Goal: Task Accomplishment & Management: Manage account settings

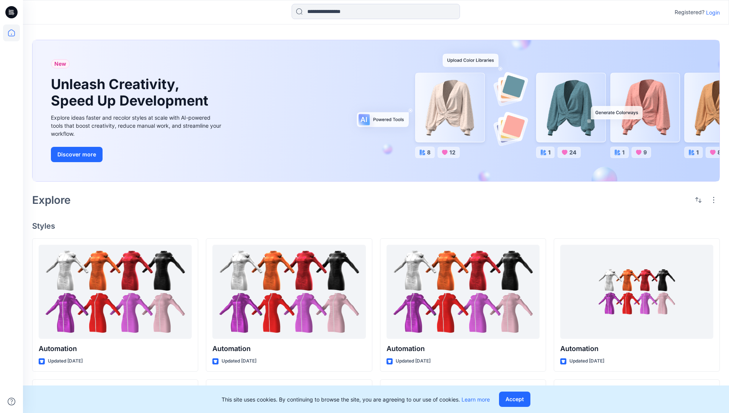
click at [711, 12] on p "Login" at bounding box center [713, 12] width 14 height 8
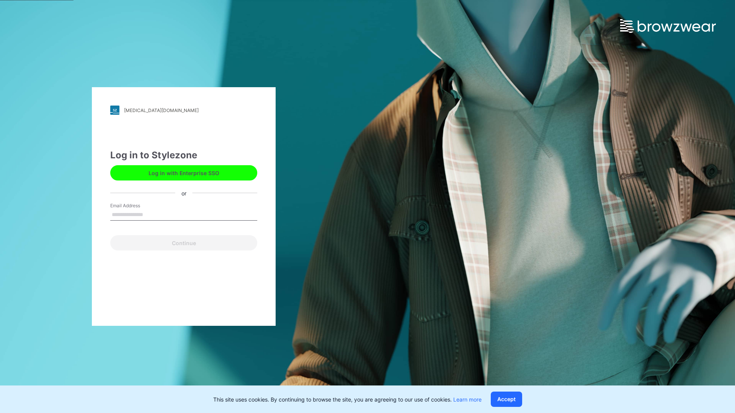
click at [151, 214] on input "Email Address" at bounding box center [183, 214] width 147 height 11
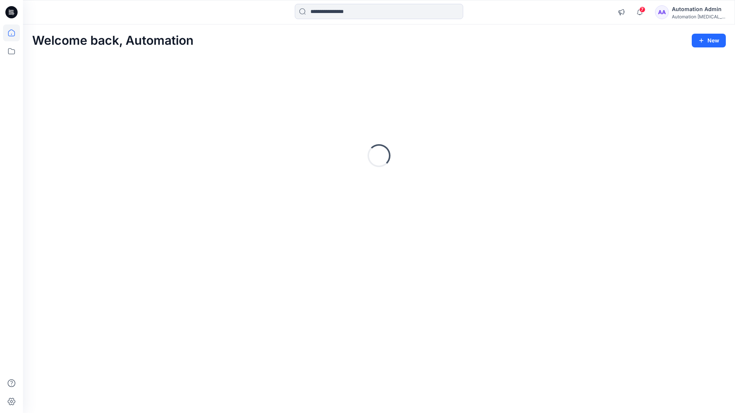
click at [15, 33] on icon at bounding box center [11, 32] width 7 height 7
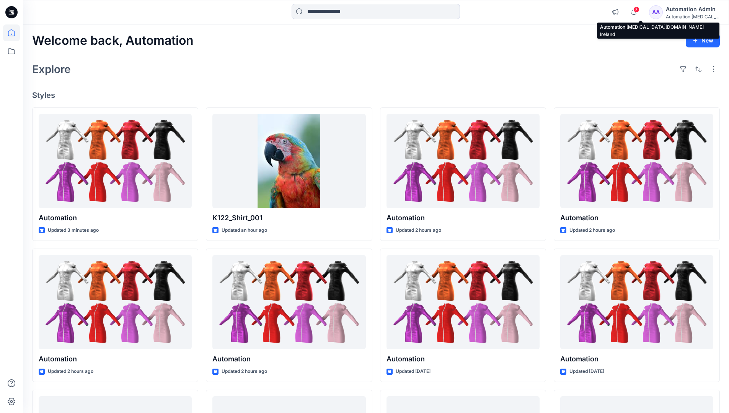
click at [684, 15] on div "Automation [MEDICAL_DATA]..." at bounding box center [693, 17] width 54 height 6
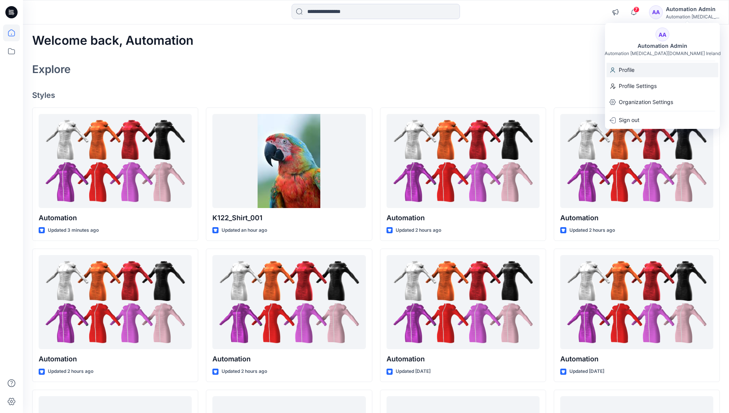
click at [646, 72] on div "Profile" at bounding box center [663, 70] width 112 height 15
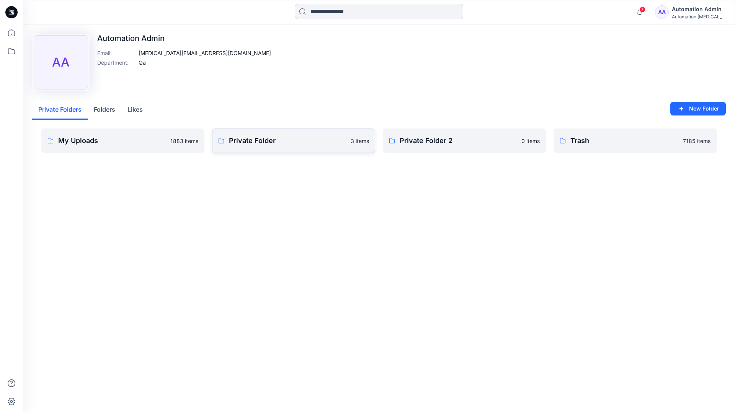
click at [256, 147] on link "Private Folder 3 items" at bounding box center [293, 141] width 163 height 25
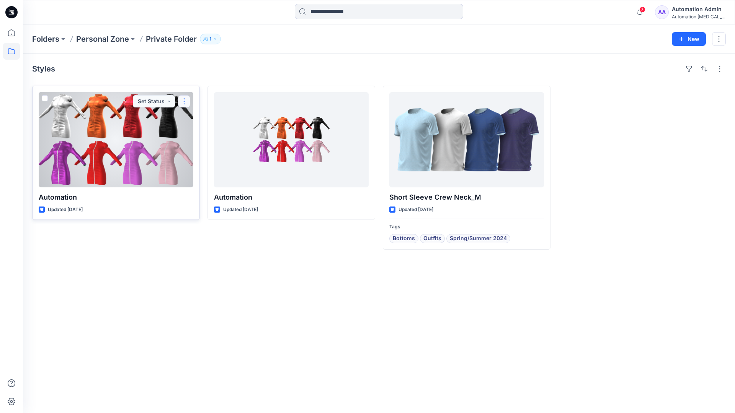
click at [183, 101] on button "button" at bounding box center [184, 101] width 12 height 12
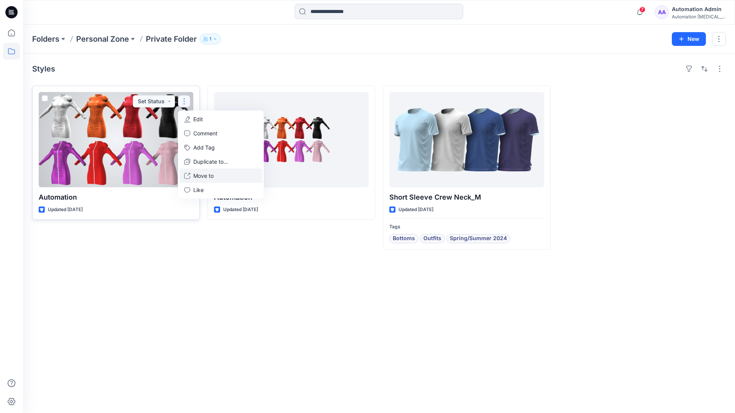
click at [197, 173] on p "Move to" at bounding box center [203, 176] width 20 height 8
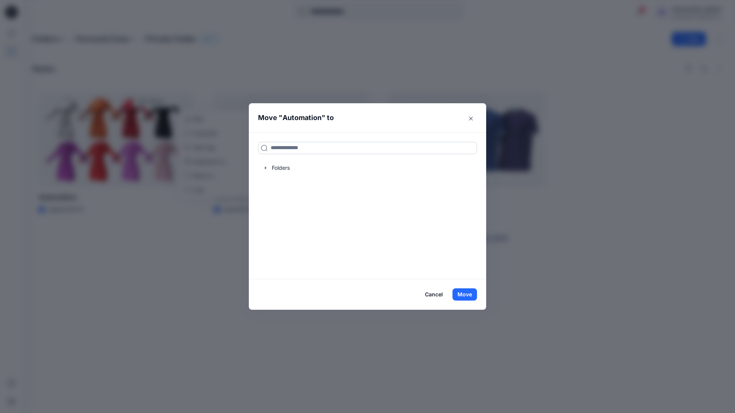
click at [338, 145] on input at bounding box center [367, 148] width 219 height 12
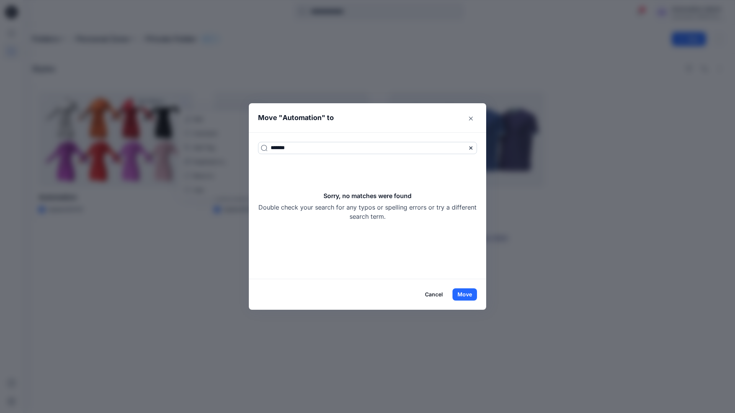
type input "*******"
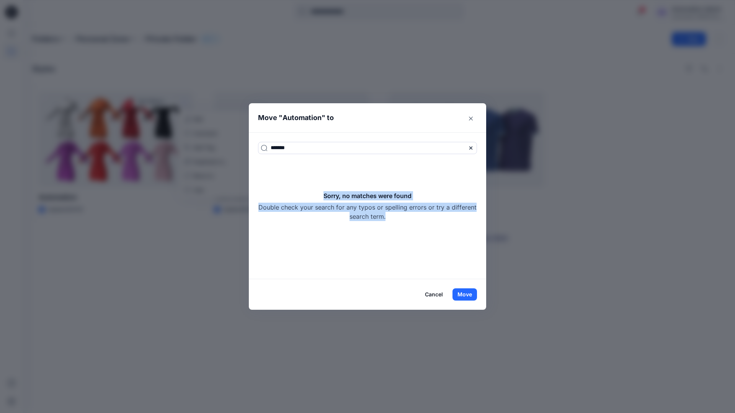
drag, startPoint x: 338, startPoint y: 145, endPoint x: 398, endPoint y: 216, distance: 93.2
click at [398, 216] on div "Sorry, no matches were found Double check your search for any typos or spelling…" at bounding box center [367, 206] width 219 height 30
click at [471, 294] on button "Move" at bounding box center [465, 295] width 25 height 12
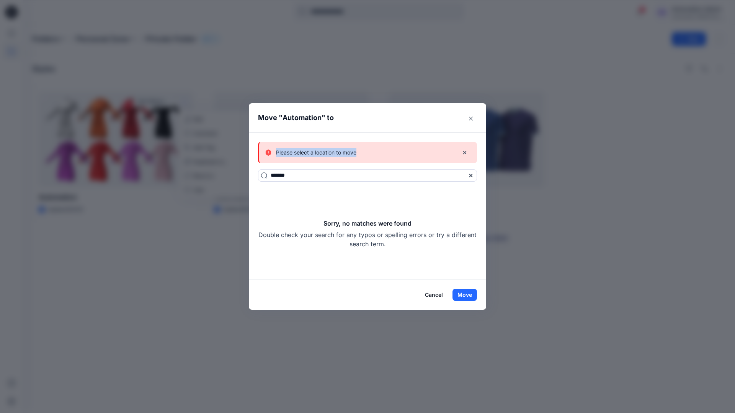
drag, startPoint x: 471, startPoint y: 294, endPoint x: 357, endPoint y: 153, distance: 181.1
click at [357, 153] on div "Please select a location to move" at bounding box center [358, 152] width 187 height 9
click at [436, 294] on button "Cancel" at bounding box center [434, 295] width 28 height 12
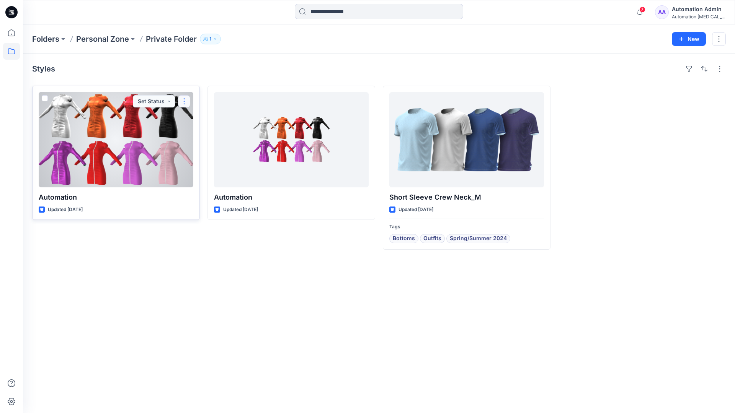
click at [185, 101] on button "button" at bounding box center [184, 101] width 12 height 12
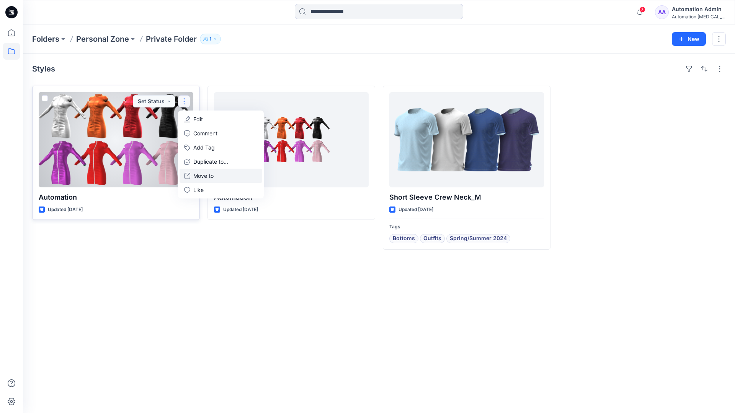
click at [208, 174] on p "Move to" at bounding box center [203, 176] width 20 height 8
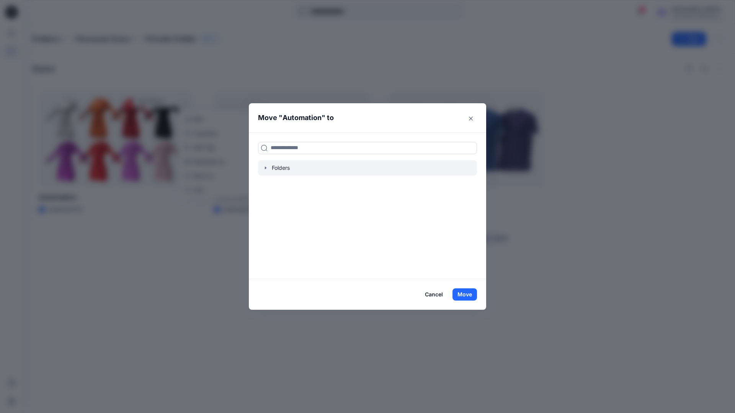
click at [267, 169] on icon "button" at bounding box center [266, 168] width 6 height 6
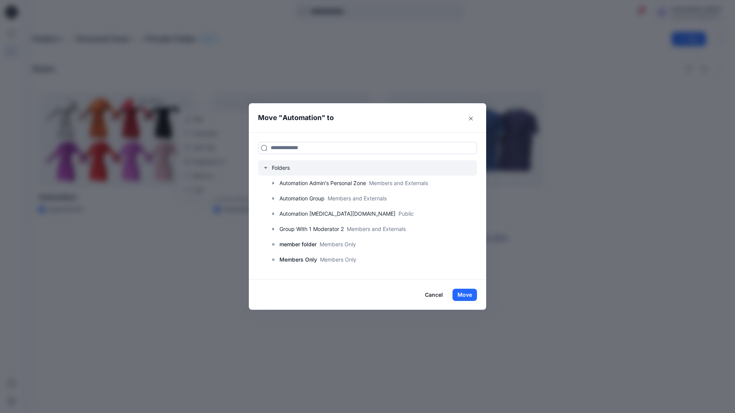
scroll to position [60, 0]
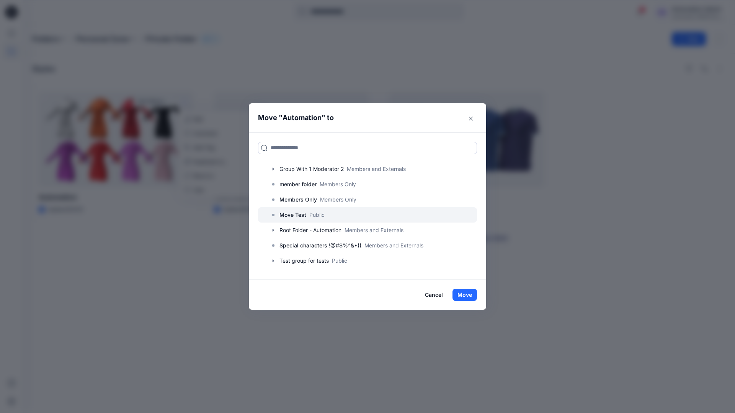
click at [297, 214] on p "Move Test" at bounding box center [292, 215] width 27 height 9
click at [467, 295] on button "Move" at bounding box center [465, 295] width 25 height 12
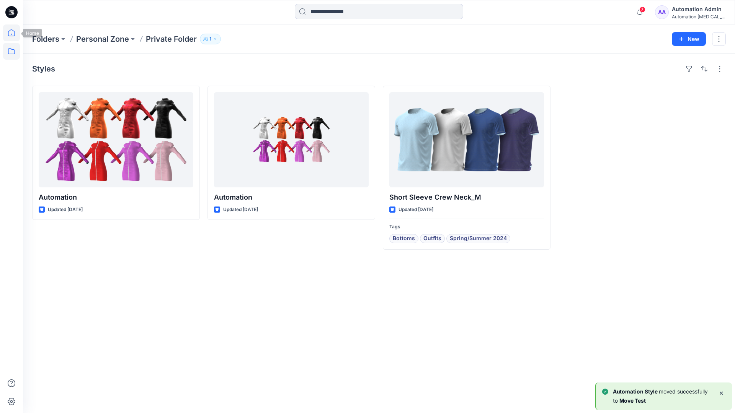
click at [12, 31] on icon at bounding box center [11, 33] width 17 height 17
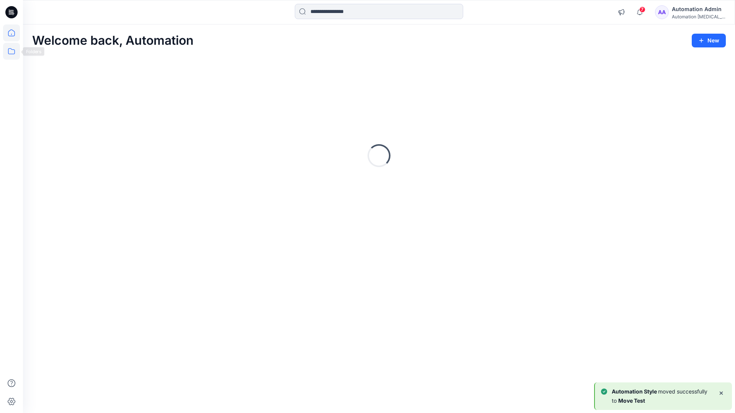
click at [13, 50] on icon at bounding box center [11, 51] width 17 height 17
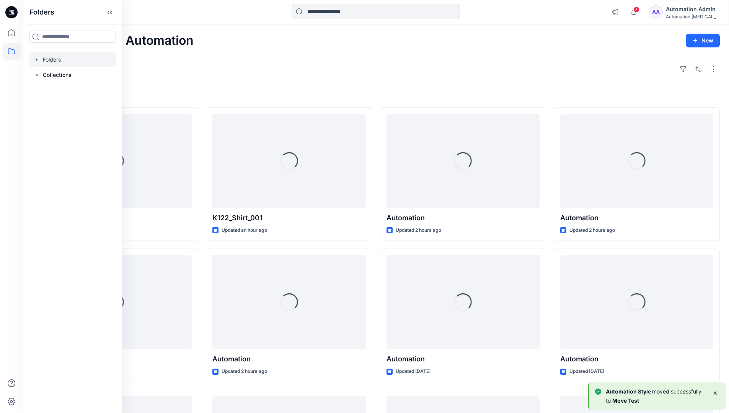
click at [51, 60] on div at bounding box center [72, 59] width 87 height 15
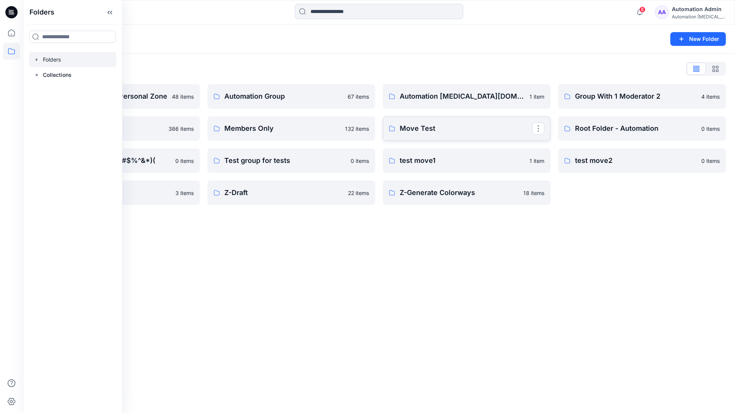
click at [520, 136] on link "Move Test" at bounding box center [467, 128] width 168 height 25
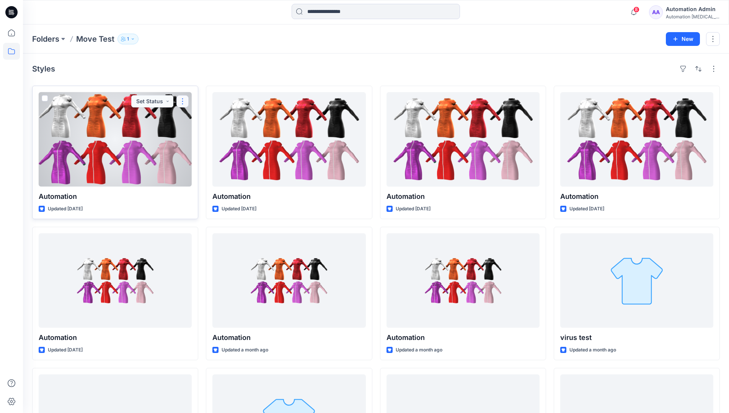
click at [183, 102] on button "button" at bounding box center [182, 101] width 12 height 12
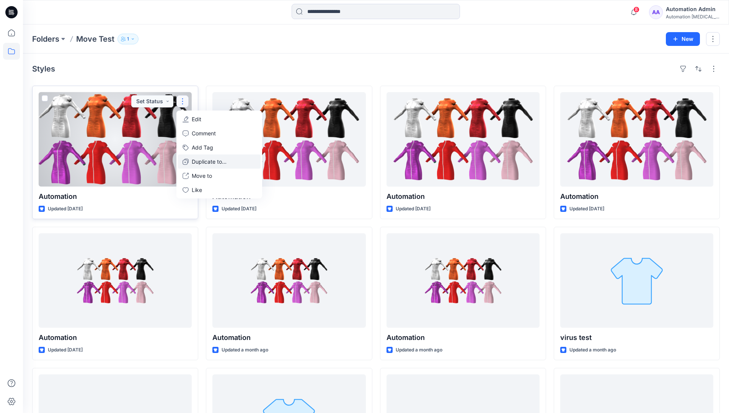
click at [197, 158] on p "Duplicate to..." at bounding box center [209, 162] width 35 height 8
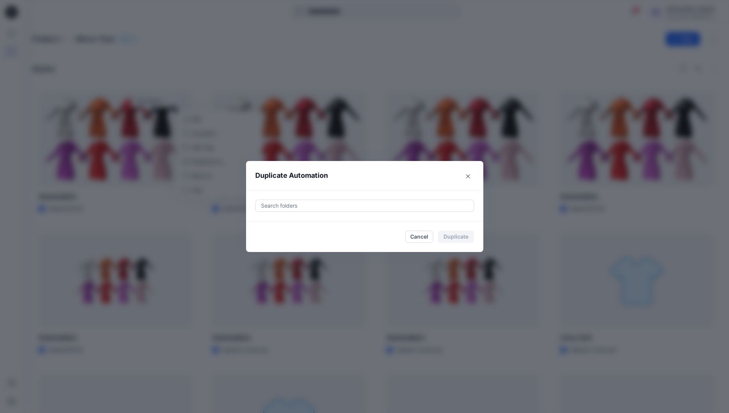
click at [285, 202] on div at bounding box center [364, 205] width 209 height 9
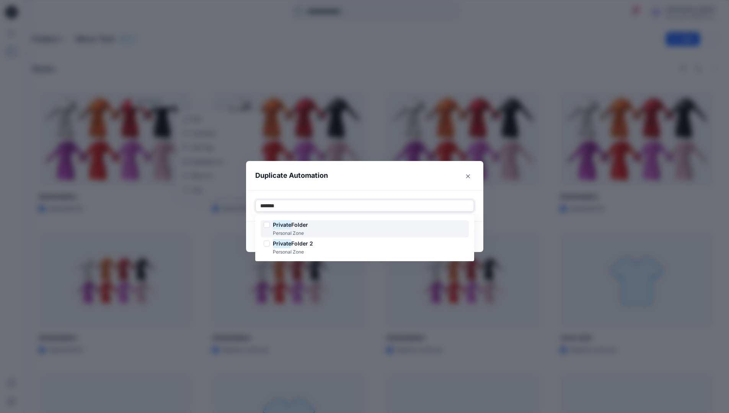
click at [301, 223] on span "Folder" at bounding box center [299, 225] width 17 height 7
type input "*******"
click at [364, 183] on header "Duplicate Automation" at bounding box center [357, 175] width 222 height 29
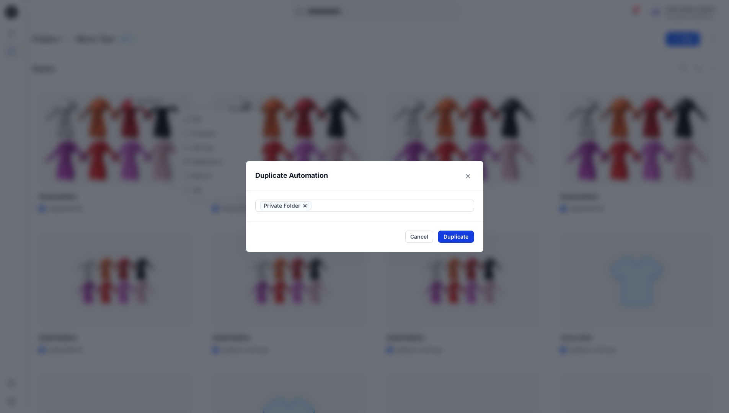
click at [464, 234] on button "Duplicate" at bounding box center [456, 237] width 36 height 12
click at [467, 236] on button "Close" at bounding box center [461, 237] width 25 height 12
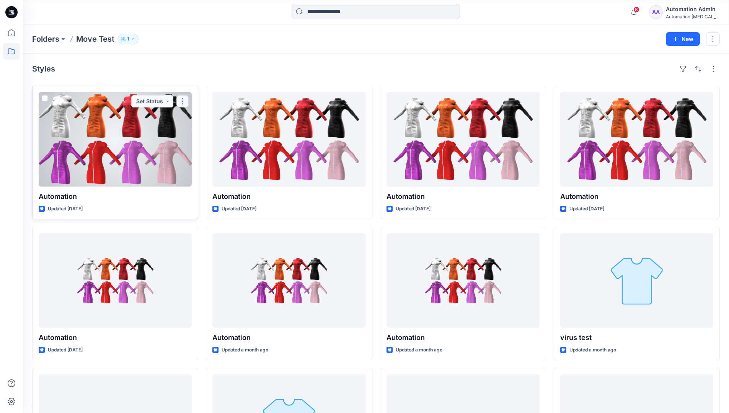
click at [182, 101] on button "button" at bounding box center [182, 101] width 12 height 12
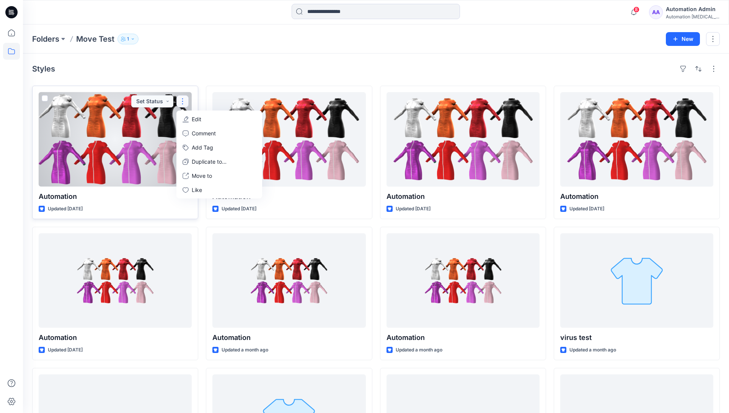
click at [194, 119] on p "Edit" at bounding box center [197, 119] width 10 height 8
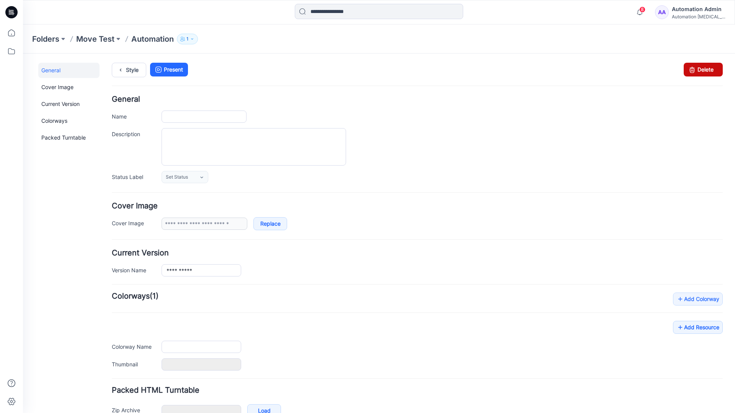
click at [687, 71] on icon at bounding box center [692, 70] width 11 height 14
type input "**********"
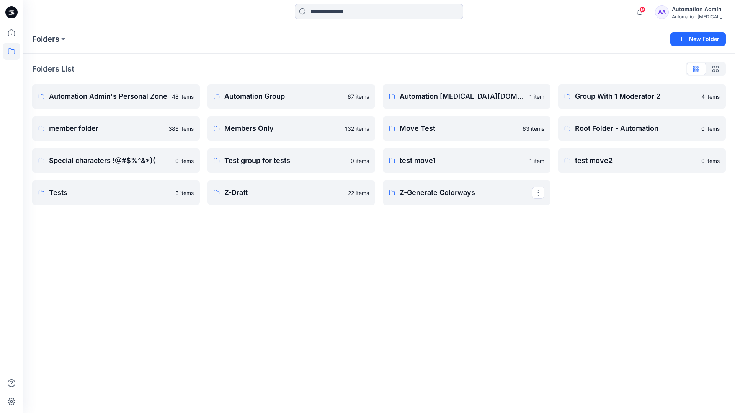
click at [685, 11] on div "Automation Admin" at bounding box center [699, 9] width 54 height 9
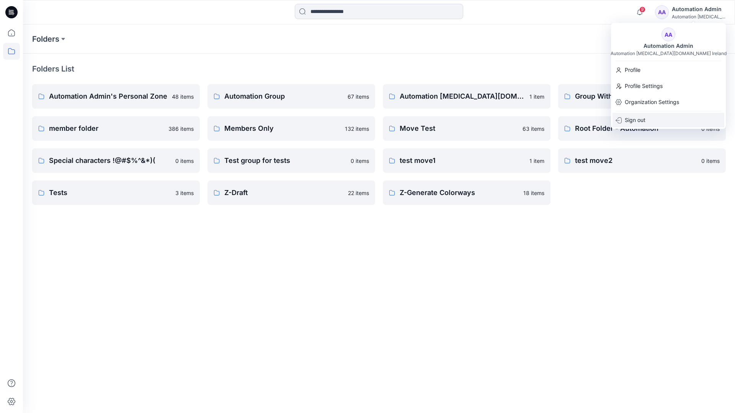
click at [636, 118] on p "Sign out" at bounding box center [635, 120] width 21 height 15
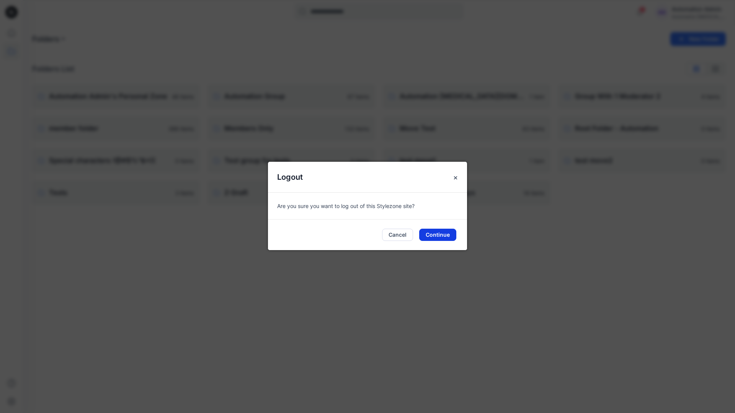
click at [443, 234] on button "Continue" at bounding box center [437, 235] width 37 height 12
